Goal: Submit feedback/report problem: Submit feedback/report problem

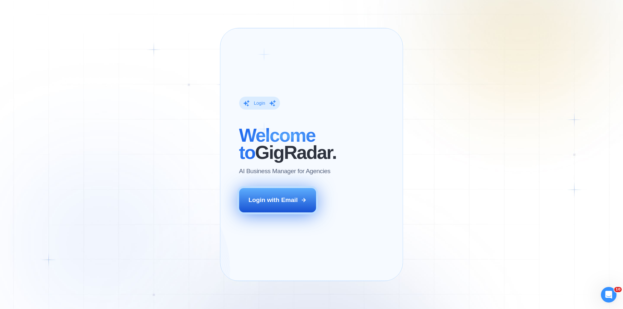
click at [270, 205] on div "Login with Email" at bounding box center [273, 200] width 49 height 8
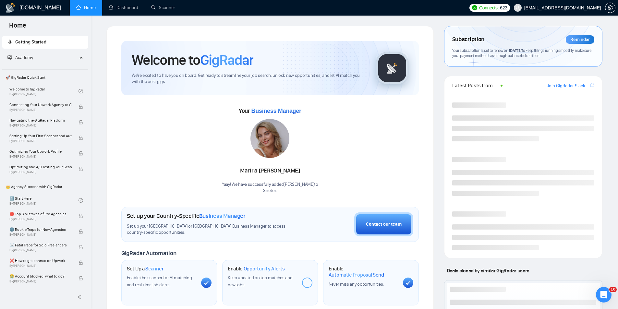
drag, startPoint x: 337, startPoint y: 23, endPoint x: 152, endPoint y: 100, distance: 200.4
click at [337, 23] on div "[DOMAIN_NAME] Home Dashboard Scanner Connects: 623 [PERSON_NAME][EMAIL_ADDRESS]…" at bounding box center [355, 274] width 528 height 549
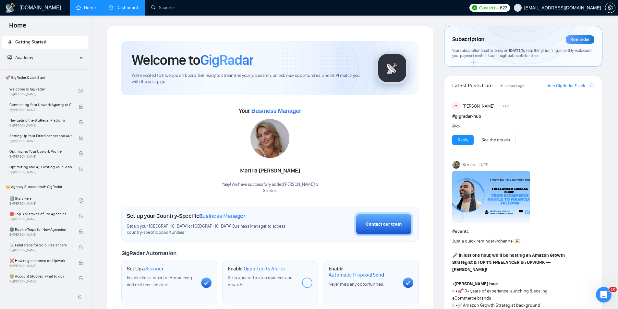
click at [125, 8] on link "Dashboard" at bounding box center [124, 8] width 30 height 6
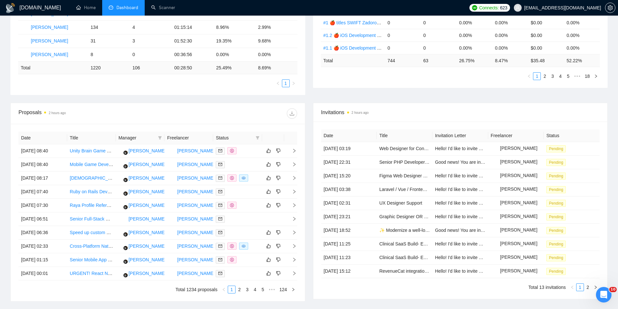
scroll to position [162, 0]
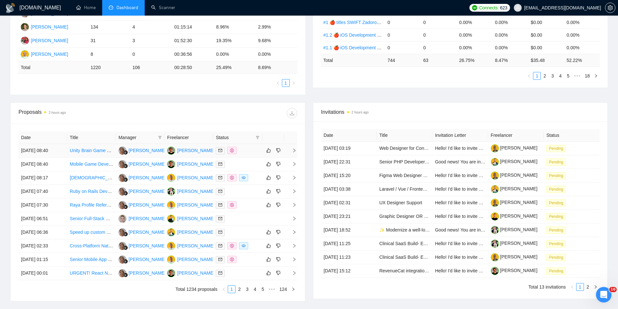
click at [294, 150] on icon "right" at bounding box center [294, 150] width 5 height 5
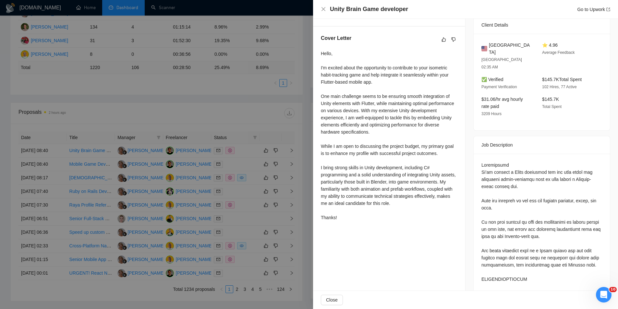
scroll to position [65, 0]
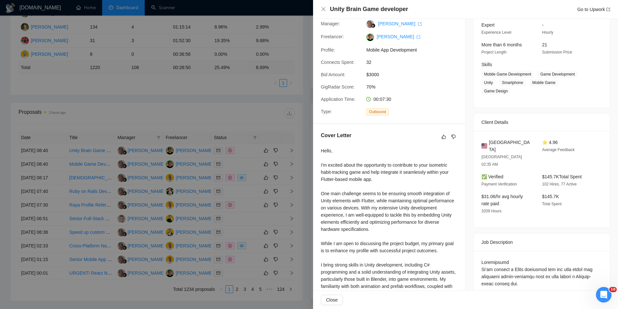
click at [167, 96] on div at bounding box center [309, 154] width 618 height 309
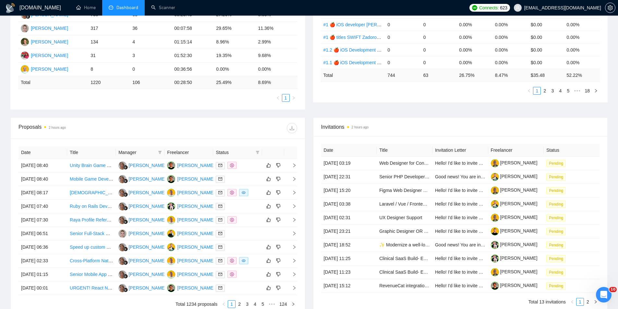
scroll to position [162, 0]
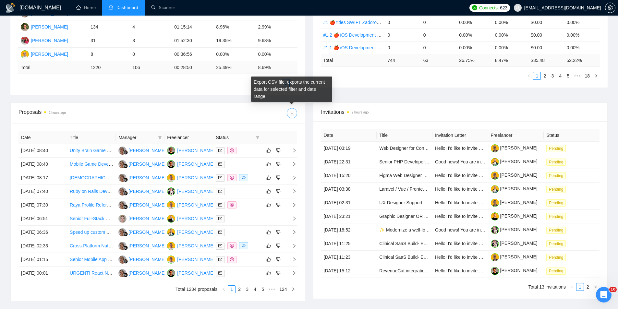
click at [293, 114] on icon "download" at bounding box center [292, 113] width 5 height 5
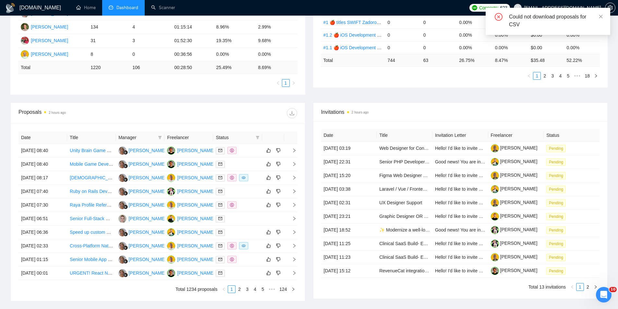
click at [236, 116] on div at bounding box center [227, 113] width 139 height 10
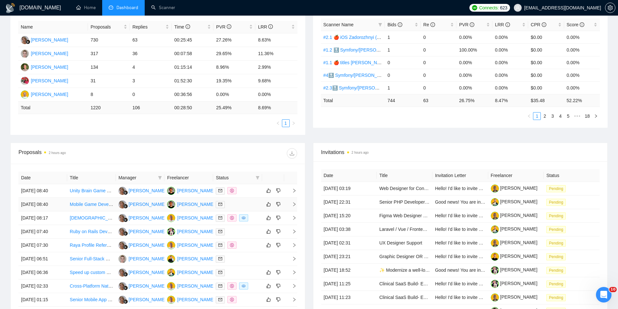
scroll to position [130, 0]
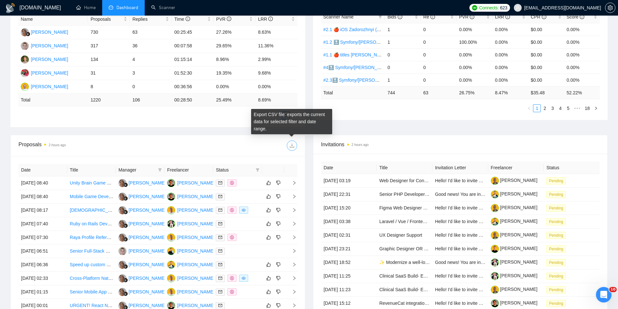
click at [293, 145] on icon "download" at bounding box center [292, 145] width 5 height 5
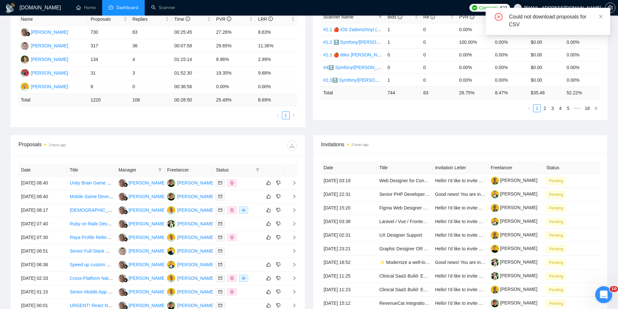
click at [602, 291] on icon "Відкрити програму для спілкування Intercom" at bounding box center [603, 294] width 11 height 11
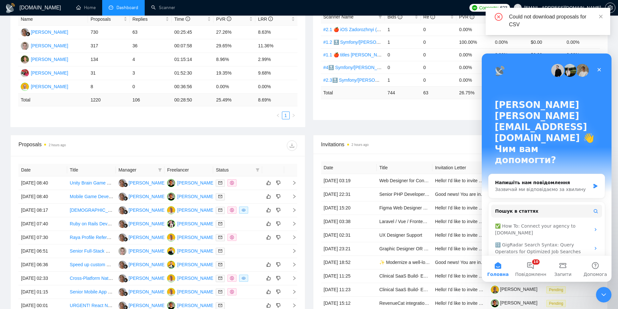
scroll to position [0, 0]
click at [541, 17] on div "Could not download proposals for CSV" at bounding box center [555, 21] width 93 height 16
copy div "Could not download proposals for CSV"
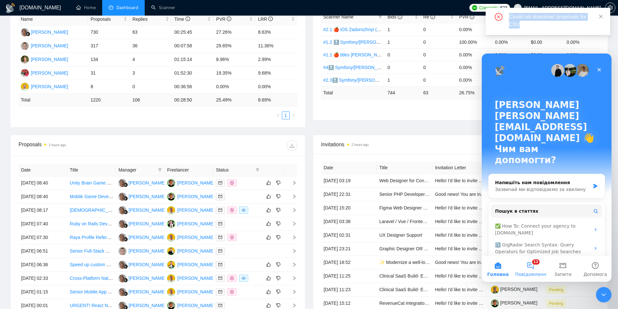
click at [530, 270] on button "12 Повідомлення" at bounding box center [531, 269] width 32 height 26
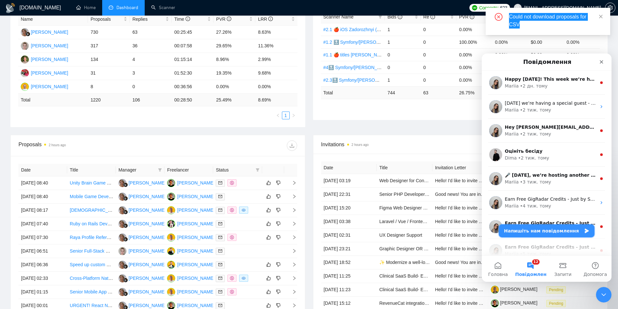
click at [537, 231] on button "Напишіть нам повідомлення" at bounding box center [547, 231] width 96 height 13
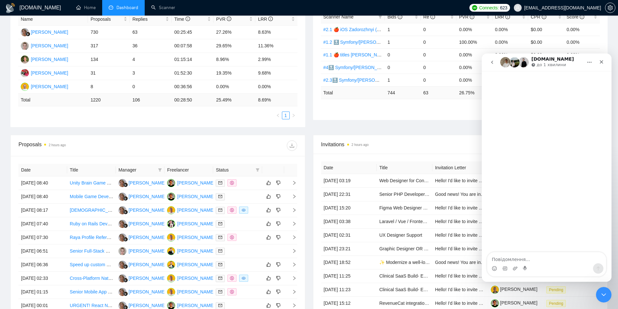
click at [543, 259] on textarea "Повідомлення..." at bounding box center [547, 258] width 119 height 11
type textarea "Вітаю, не можу скачати Porposals Could not download proposals for CSV"
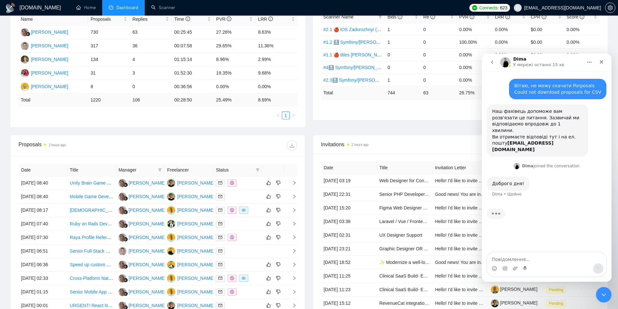
click at [309, 129] on div "Proposal Sending Stats 2 hours ago By manager By Freelancer Name Proposals Repl…" at bounding box center [308, 59] width 605 height 151
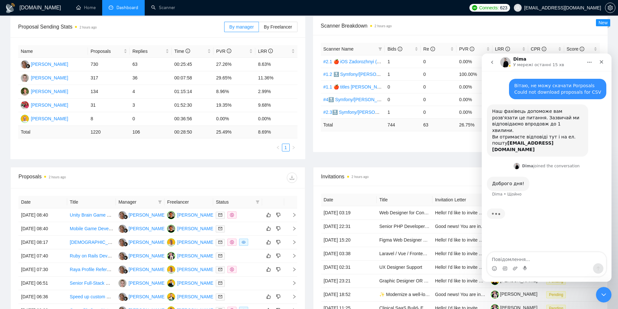
scroll to position [97, 0]
click at [308, 146] on div "Proposal Sending Stats 2 hours ago By manager By Freelancer Name Proposals Repl…" at bounding box center [157, 88] width 303 height 143
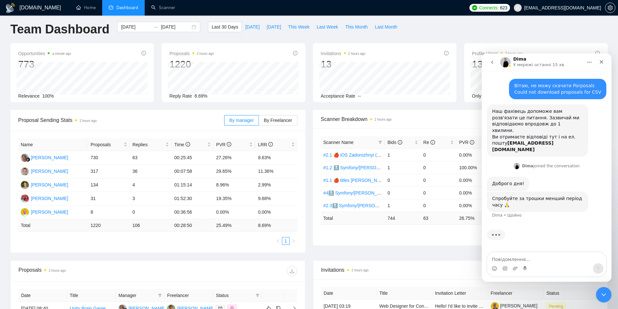
scroll to position [0, 0]
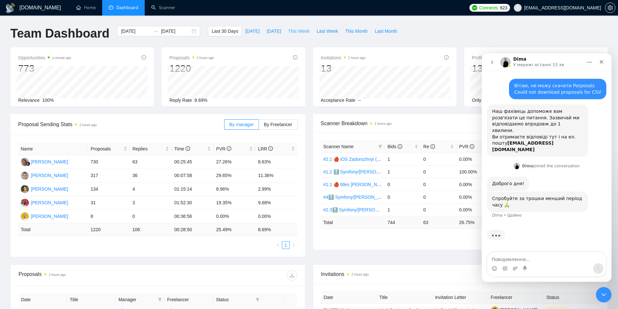
click at [293, 31] on span "This Week" at bounding box center [298, 31] width 21 height 7
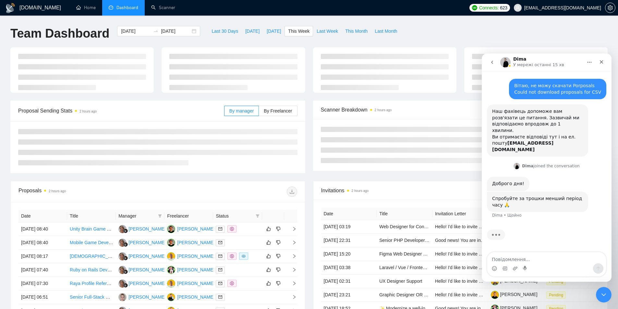
type input "2025-09-22"
type input "2025-09-28"
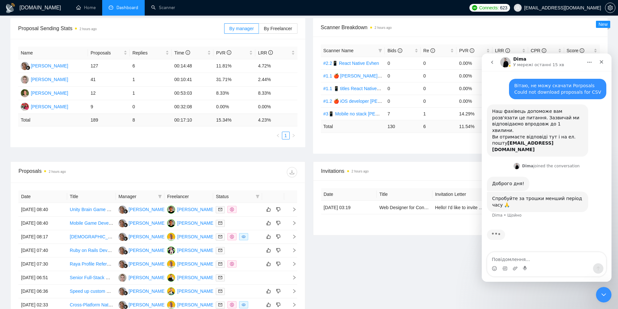
scroll to position [97, 0]
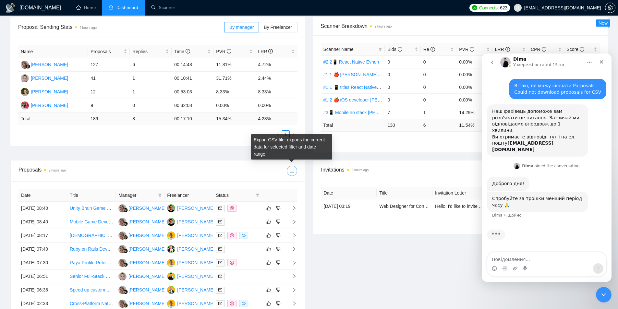
click at [293, 171] on icon "download" at bounding box center [292, 170] width 5 height 5
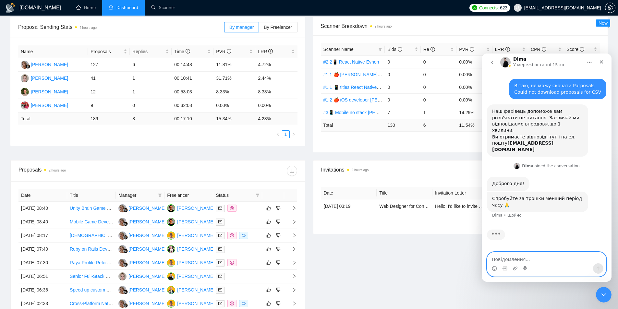
click at [500, 261] on textarea "Повідомлення..." at bounding box center [547, 258] width 119 height 11
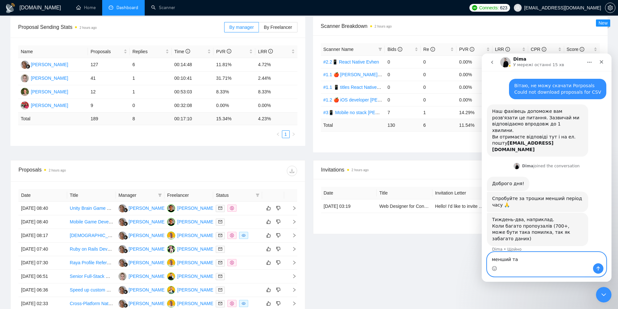
type textarea "менший так"
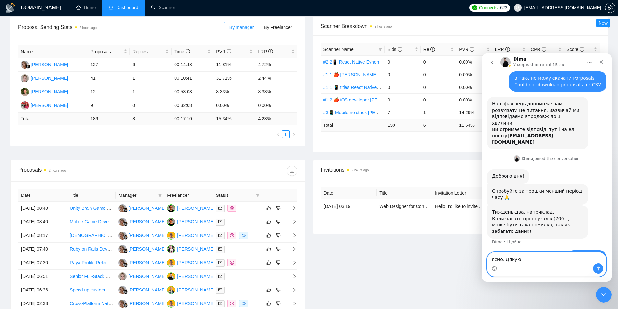
type textarea "ясно. Дякую."
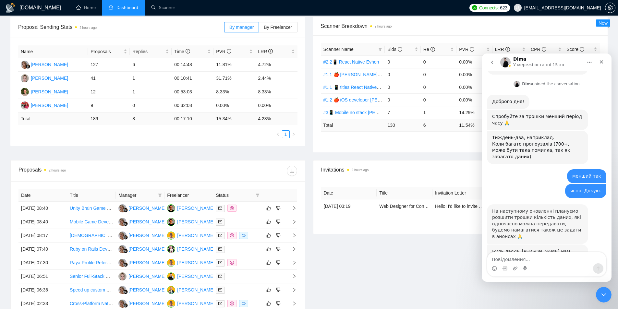
scroll to position [88, 0]
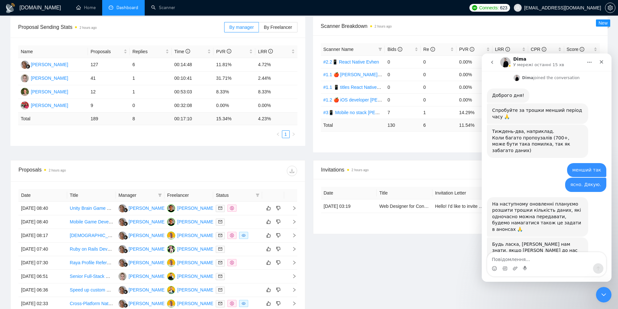
click at [494, 272] on div "Месенджер Intercom" at bounding box center [494, 269] width 5 height 10
click at [495, 269] on icon "Вибір емодзі" at bounding box center [494, 268] width 5 height 5
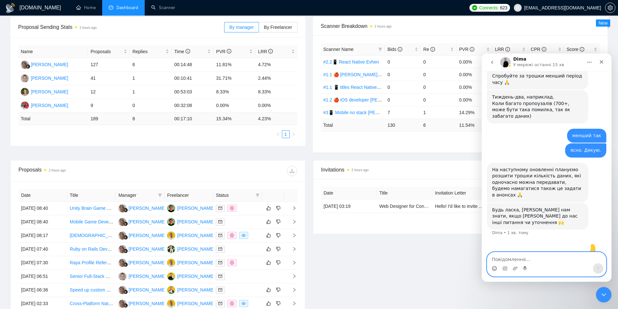
scroll to position [125, 0]
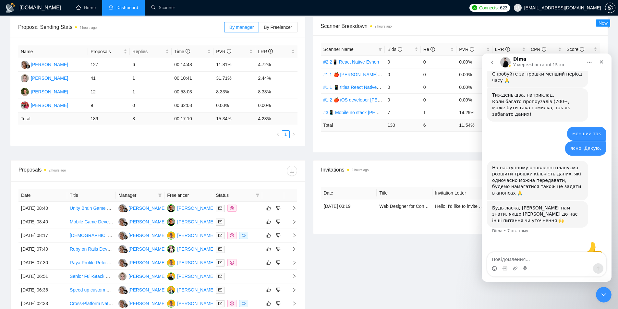
click at [310, 158] on div "Proposal Sending Stats 2 hours ago By manager By Freelancer Name Proposals Repl…" at bounding box center [308, 88] width 605 height 143
click at [309, 158] on div "Proposal Sending Stats 2 hours ago By manager By Freelancer Name Proposals Repl…" at bounding box center [308, 88] width 605 height 143
click at [308, 162] on div "Proposals 2 hours ago Date Title Manager Freelancer Status 26 Sep, 2025 08:40 U…" at bounding box center [157, 259] width 303 height 199
click at [309, 159] on div "Proposal Sending Stats 2 hours ago By manager By Freelancer Name Proposals Repl…" at bounding box center [308, 88] width 605 height 143
click at [605, 296] on icon "Закрити програму для спілкування Intercom" at bounding box center [603, 294] width 8 height 8
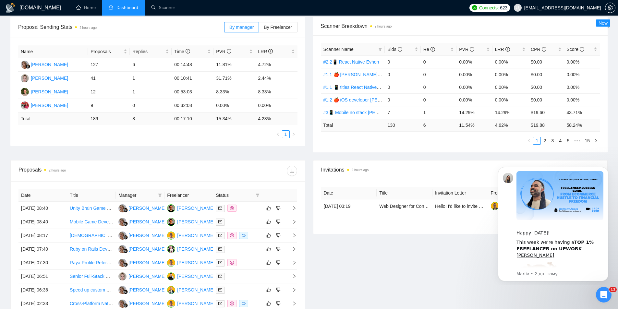
click at [471, 271] on div "Invitations 2 hours ago Date Title Invitation Letter Freelancer Status 22 Sep, …" at bounding box center [460, 259] width 303 height 199
click at [444, 260] on div "Invitations 2 hours ago Date Title Invitation Letter Freelancer Status 22 Sep, …" at bounding box center [460, 259] width 303 height 199
click at [607, 167] on button "Dismiss notification" at bounding box center [607, 169] width 8 height 8
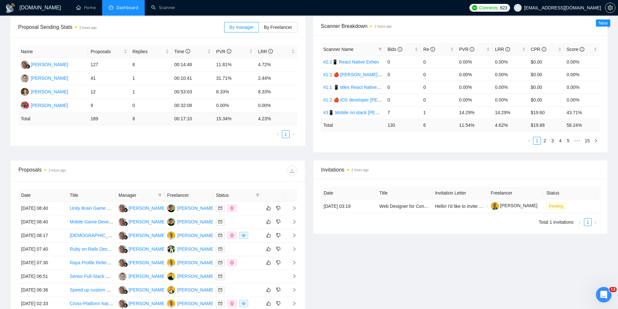
click at [468, 261] on div "Invitations 2 hours ago Date Title Invitation Letter Freelancer Status 22 Sep, …" at bounding box center [460, 259] width 303 height 199
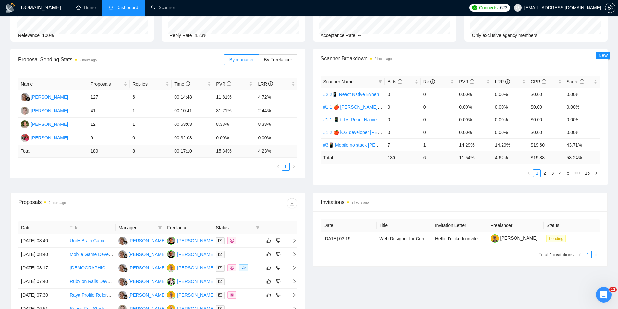
scroll to position [97, 0]
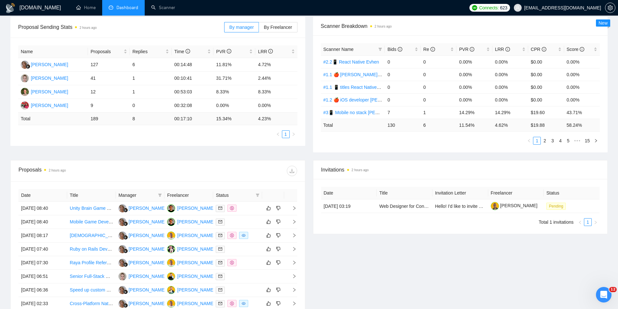
drag, startPoint x: 437, startPoint y: 265, endPoint x: 431, endPoint y: 258, distance: 9.2
click at [437, 265] on div "Invitations 2 hours ago Date Title Invitation Letter Freelancer Status 22 Sep, …" at bounding box center [460, 259] width 303 height 199
click at [424, 155] on div "Proposal Sending Stats 2 hours ago By manager By Freelancer Name Proposals Repl…" at bounding box center [308, 88] width 605 height 143
drag, startPoint x: 310, startPoint y: 161, endPoint x: 213, endPoint y: 157, distance: 96.8
click at [310, 161] on div "Invitations 2 hours ago Date Title Invitation Letter Freelancer Status 22 Sep, …" at bounding box center [460, 259] width 303 height 199
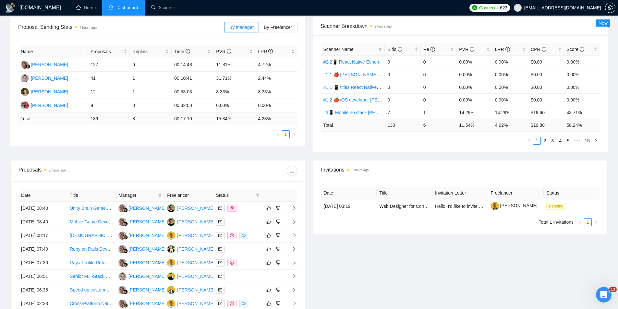
click at [306, 164] on div "Proposals 2 hours ago Date Title Manager Freelancer Status 26 Sep, 2025 08:40 U…" at bounding box center [157, 259] width 303 height 199
click at [309, 158] on div "Proposal Sending Stats 2 hours ago By manager By Freelancer Name Proposals Repl…" at bounding box center [308, 88] width 605 height 143
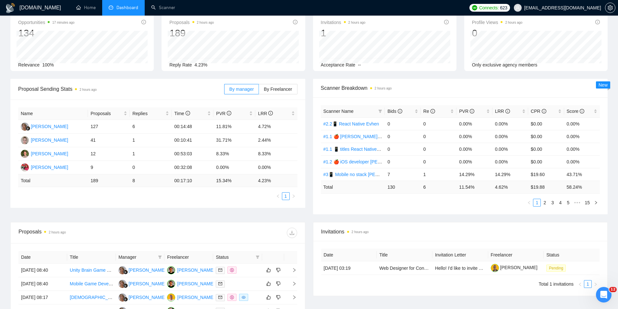
scroll to position [32, 0]
